Goal: Task Accomplishment & Management: Manage account settings

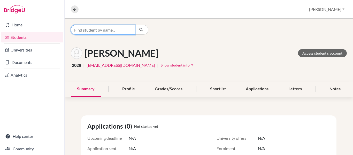
click at [118, 29] on input "Find student by name..." at bounding box center [103, 30] width 64 height 10
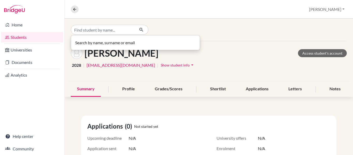
click at [19, 38] on link "Students" at bounding box center [32, 37] width 62 height 10
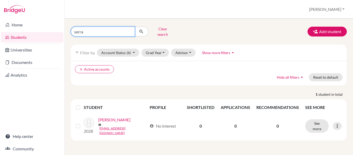
click at [110, 30] on input "serra" at bounding box center [103, 32] width 64 height 10
type input "s"
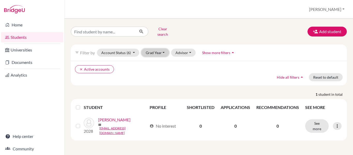
click at [159, 51] on button "Grad Year" at bounding box center [155, 53] width 28 height 8
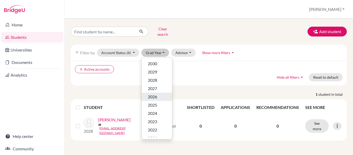
click at [162, 94] on button "2026" at bounding box center [156, 96] width 30 height 8
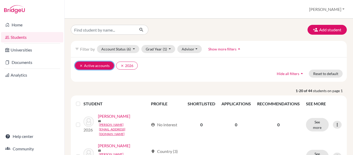
click at [83, 68] on button "clear Active accounts" at bounding box center [94, 65] width 39 height 8
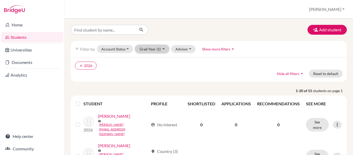
click at [161, 50] on button "Grad Year (1)" at bounding box center [152, 49] width 34 height 8
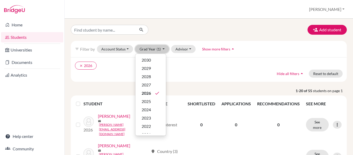
click at [161, 50] on button "Grad Year (1)" at bounding box center [152, 49] width 34 height 8
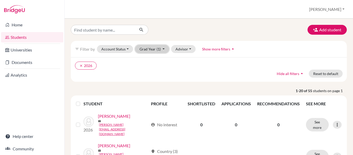
click at [161, 50] on button "Grad Year (1)" at bounding box center [152, 49] width 34 height 8
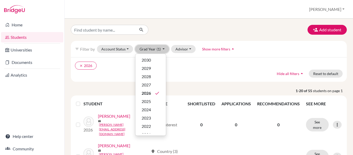
click at [161, 50] on button "Grad Year (1)" at bounding box center [152, 49] width 34 height 8
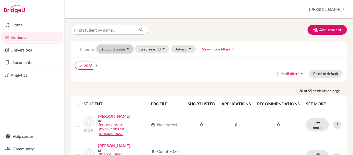
click at [122, 46] on button "Account Status" at bounding box center [115, 49] width 36 height 8
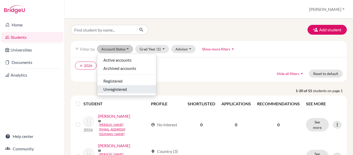
click at [123, 88] on span "Unregistered" at bounding box center [114, 89] width 23 height 6
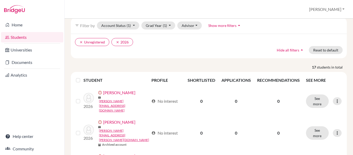
scroll to position [52, 0]
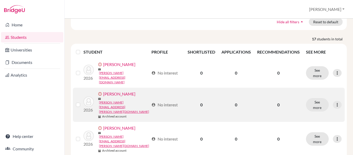
click at [82, 101] on label at bounding box center [82, 101] width 0 height 0
click at [0, 0] on input "checkbox" at bounding box center [0, 0] width 0 height 0
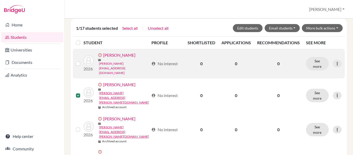
scroll to position [129, 0]
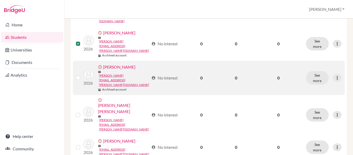
click at [82, 75] on label at bounding box center [82, 75] width 0 height 0
click at [0, 0] on input "checkbox" at bounding box center [0, 0] width 0 height 0
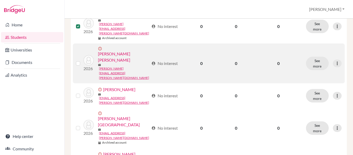
scroll to position [181, 0]
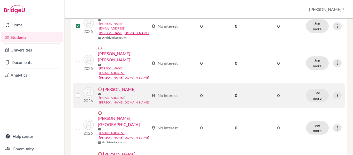
click at [82, 92] on label at bounding box center [82, 92] width 0 height 0
click at [0, 0] on input "checkbox" at bounding box center [0, 0] width 0 height 0
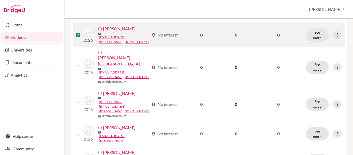
scroll to position [258, 0]
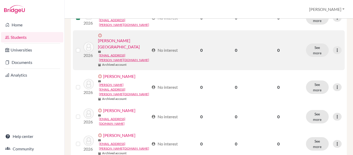
click at [82, 47] on label at bounding box center [82, 47] width 0 height 0
click at [0, 0] on input "checkbox" at bounding box center [0, 0] width 0 height 0
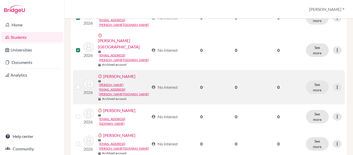
click at [82, 84] on label at bounding box center [82, 84] width 0 height 0
click at [0, 0] on input "checkbox" at bounding box center [0, 0] width 0 height 0
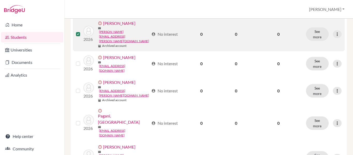
scroll to position [336, 0]
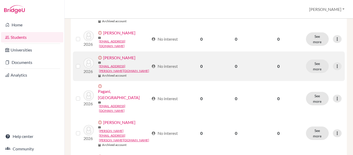
click at [82, 63] on label at bounding box center [82, 63] width 0 height 0
click at [0, 0] on input "checkbox" at bounding box center [0, 0] width 0 height 0
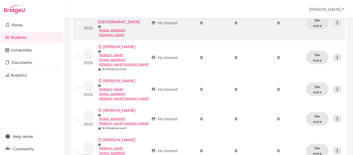
scroll to position [413, 0]
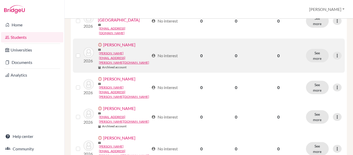
click at [82, 52] on label at bounding box center [82, 52] width 0 height 0
click at [0, 0] on input "checkbox" at bounding box center [0, 0] width 0 height 0
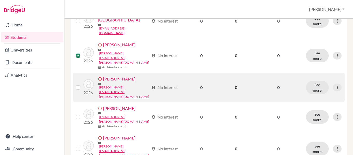
click at [82, 84] on label at bounding box center [82, 84] width 0 height 0
click at [0, 0] on input "checkbox" at bounding box center [0, 0] width 0 height 0
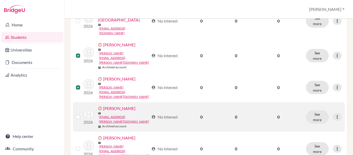
click at [82, 114] on label at bounding box center [82, 114] width 0 height 0
click at [0, 0] on input "checkbox" at bounding box center [0, 0] width 0 height 0
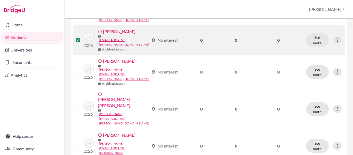
scroll to position [490, 0]
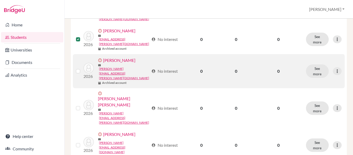
click at [82, 68] on label at bounding box center [82, 68] width 0 height 0
click at [0, 0] on input "checkbox" at bounding box center [0, 0] width 0 height 0
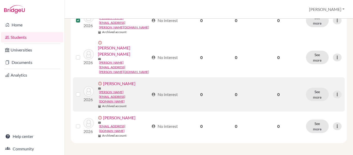
scroll to position [542, 0]
click at [82, 91] on label at bounding box center [82, 91] width 0 height 0
click at [0, 0] on input "checkbox" at bounding box center [0, 0] width 0 height 0
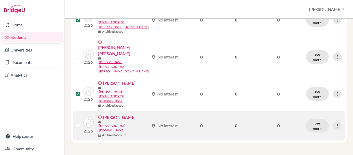
drag, startPoint x: 77, startPoint y: 122, endPoint x: 98, endPoint y: 121, distance: 20.7
click at [82, 122] on label at bounding box center [82, 122] width 0 height 0
click at [0, 0] on input "checkbox" at bounding box center [0, 0] width 0 height 0
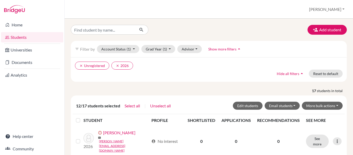
scroll to position [26, 0]
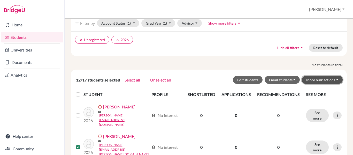
click at [325, 78] on button "More bulk actions" at bounding box center [322, 80] width 41 height 8
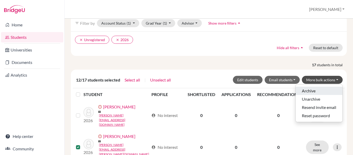
click at [313, 88] on button "Archive" at bounding box center [318, 90] width 47 height 8
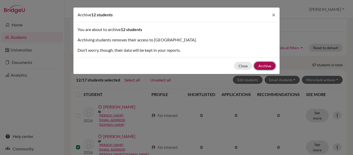
click at [256, 67] on button "Archive" at bounding box center [264, 66] width 21 height 8
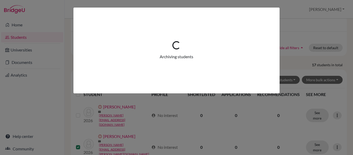
scroll to position [0, 0]
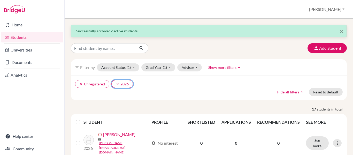
drag, startPoint x: 118, startPoint y: 85, endPoint x: 123, endPoint y: 84, distance: 4.7
click at [118, 85] on icon "clear" at bounding box center [118, 84] width 4 height 4
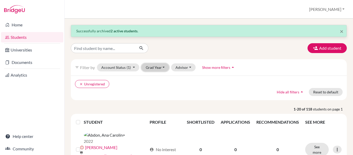
click at [165, 66] on button "Grad Year" at bounding box center [155, 67] width 28 height 8
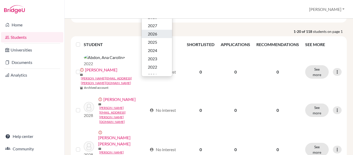
click at [162, 37] on button "2026" at bounding box center [156, 34] width 30 height 8
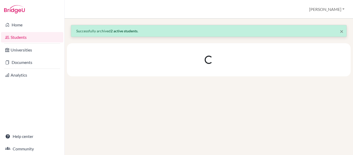
click at [161, 37] on div "× Successfully archived 2 active students ." at bounding box center [209, 50] width 276 height 51
drag, startPoint x: 160, startPoint y: 37, endPoint x: 160, endPoint y: 41, distance: 3.1
click at [160, 38] on div "× Successfully archived 2 active students ." at bounding box center [209, 50] width 276 height 51
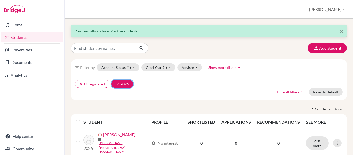
click at [118, 84] on icon "clear" at bounding box center [118, 84] width 4 height 4
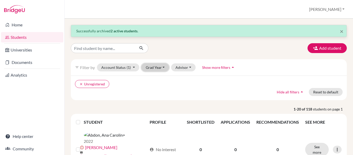
click at [162, 68] on button "Grad Year" at bounding box center [155, 67] width 28 height 8
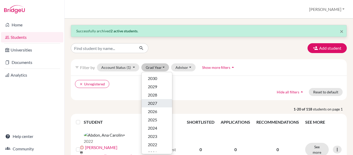
click at [158, 102] on div "2027" at bounding box center [157, 103] width 18 height 6
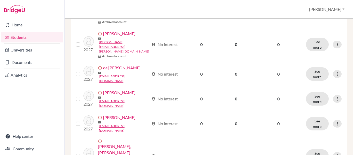
scroll to position [155, 0]
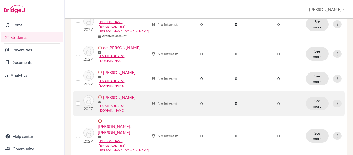
click at [82, 106] on div at bounding box center [79, 103] width 6 height 6
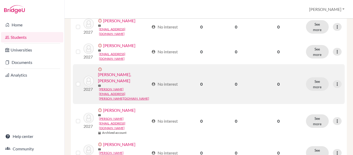
click at [82, 81] on label at bounding box center [82, 81] width 0 height 0
click at [0, 0] on input "checkbox" at bounding box center [0, 0] width 0 height 0
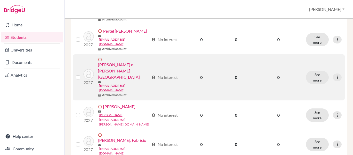
scroll to position [404, 0]
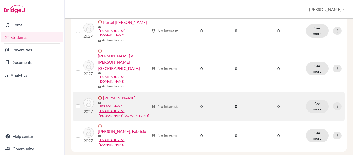
click at [82, 103] on label at bounding box center [82, 103] width 0 height 0
click at [0, 0] on input "checkbox" at bounding box center [0, 0] width 0 height 0
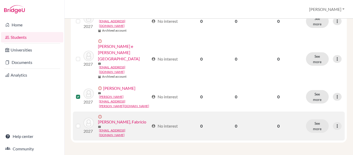
scroll to position [425, 0]
